Goal: Find specific page/section: Find specific page/section

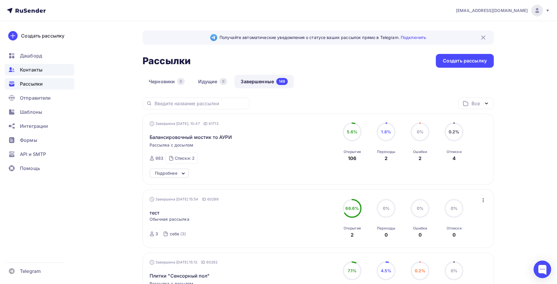
click at [31, 69] on span "Контакты" at bounding box center [31, 69] width 23 height 7
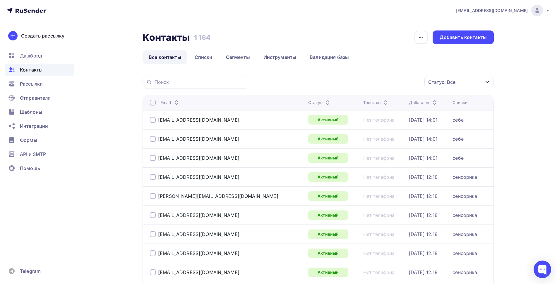
click at [444, 83] on div "Статус: Все" at bounding box center [441, 81] width 27 height 7
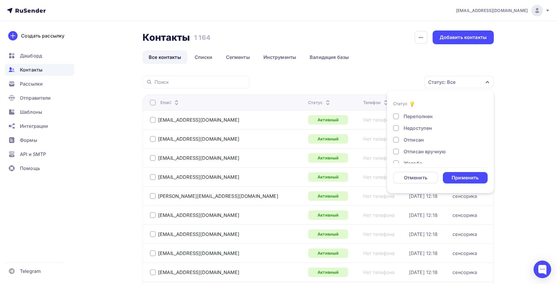
scroll to position [42, 0]
click at [397, 133] on div at bounding box center [396, 132] width 6 height 6
click at [397, 142] on div at bounding box center [396, 143] width 6 height 6
click at [397, 154] on div at bounding box center [396, 155] width 6 height 6
click at [464, 177] on div "Применить" at bounding box center [465, 177] width 27 height 7
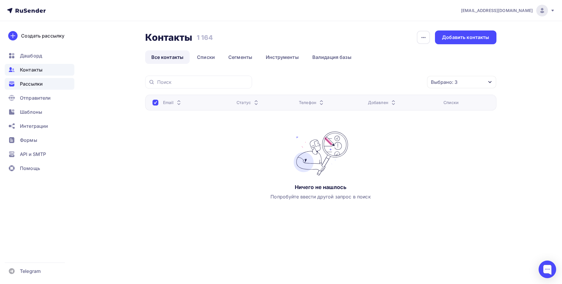
click at [28, 86] on span "Рассылки" at bounding box center [31, 83] width 23 height 7
